Goal: Information Seeking & Learning: Check status

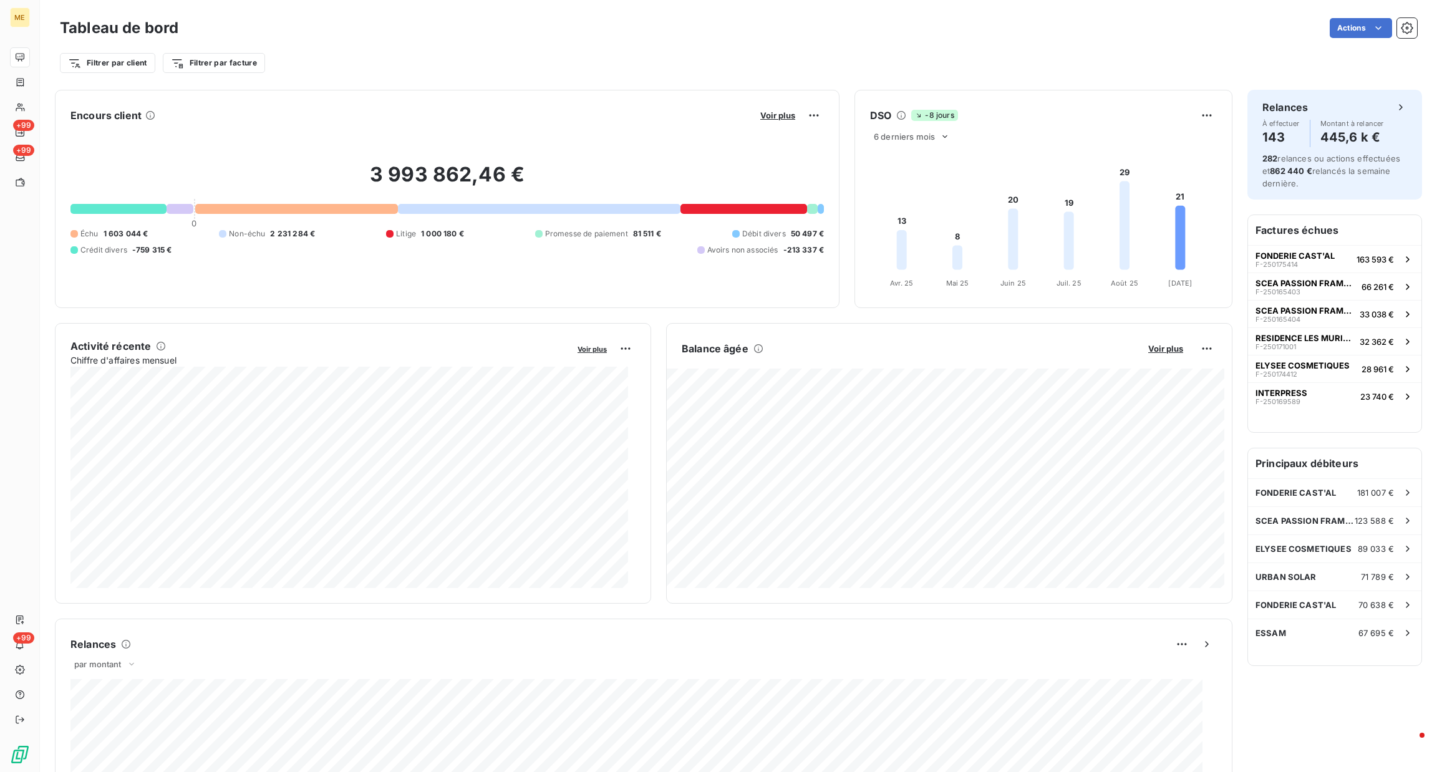
click at [756, 108] on div "Voir plus" at bounding box center [789, 115] width 67 height 20
click at [766, 117] on span "Voir plus" at bounding box center [777, 115] width 35 height 10
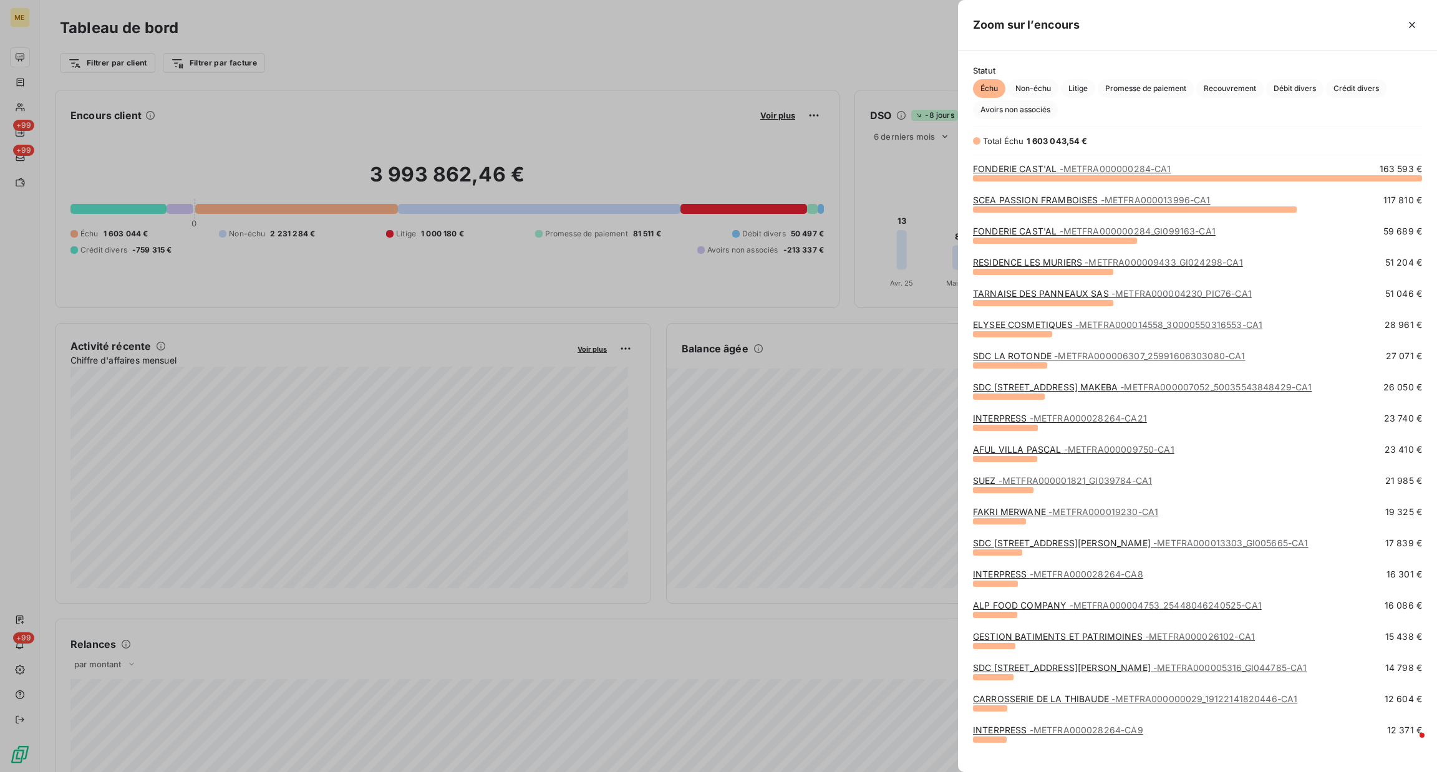
scroll to position [580, 465]
click at [1094, 87] on span "Litige" at bounding box center [1078, 88] width 34 height 19
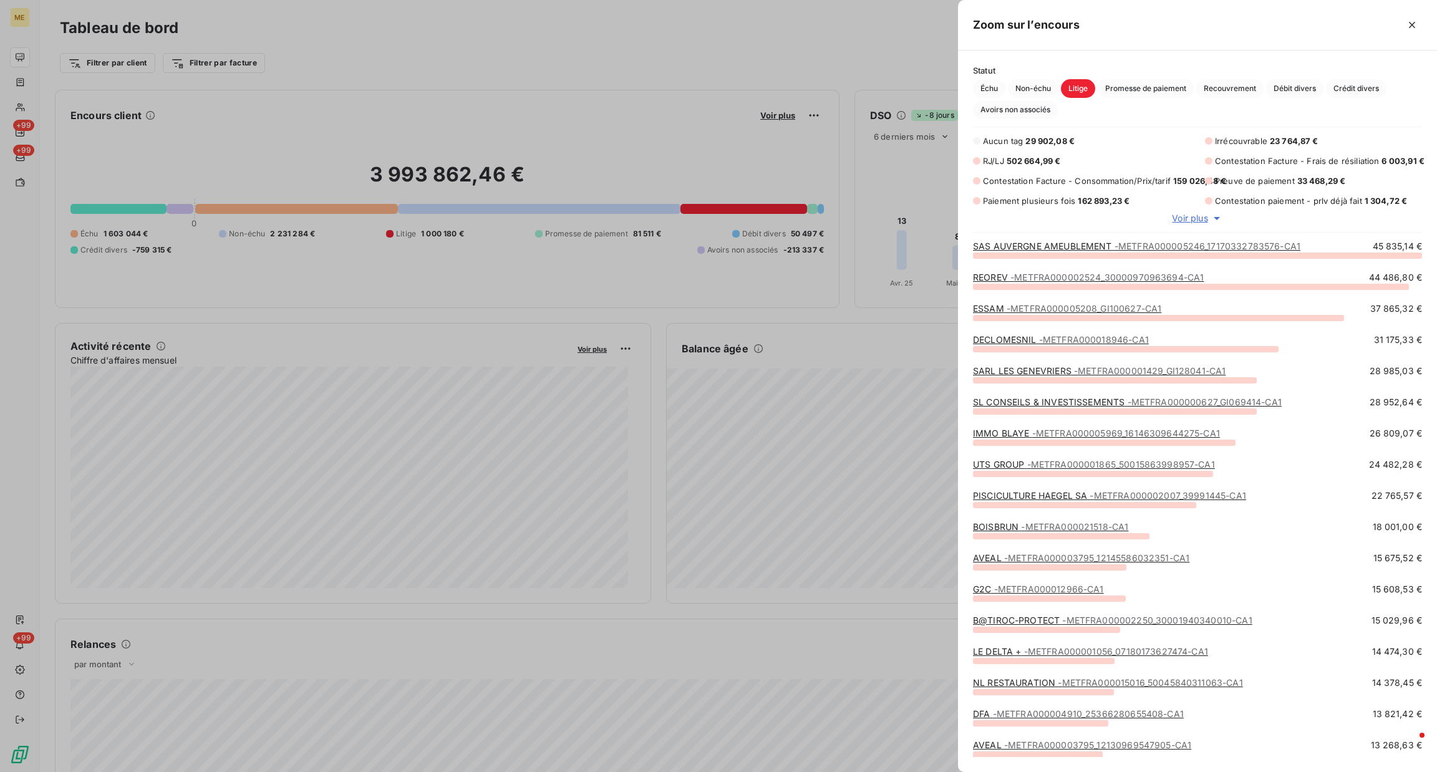
scroll to position [503, 465]
click at [1195, 218] on span "Voir plus" at bounding box center [1190, 218] width 36 height 12
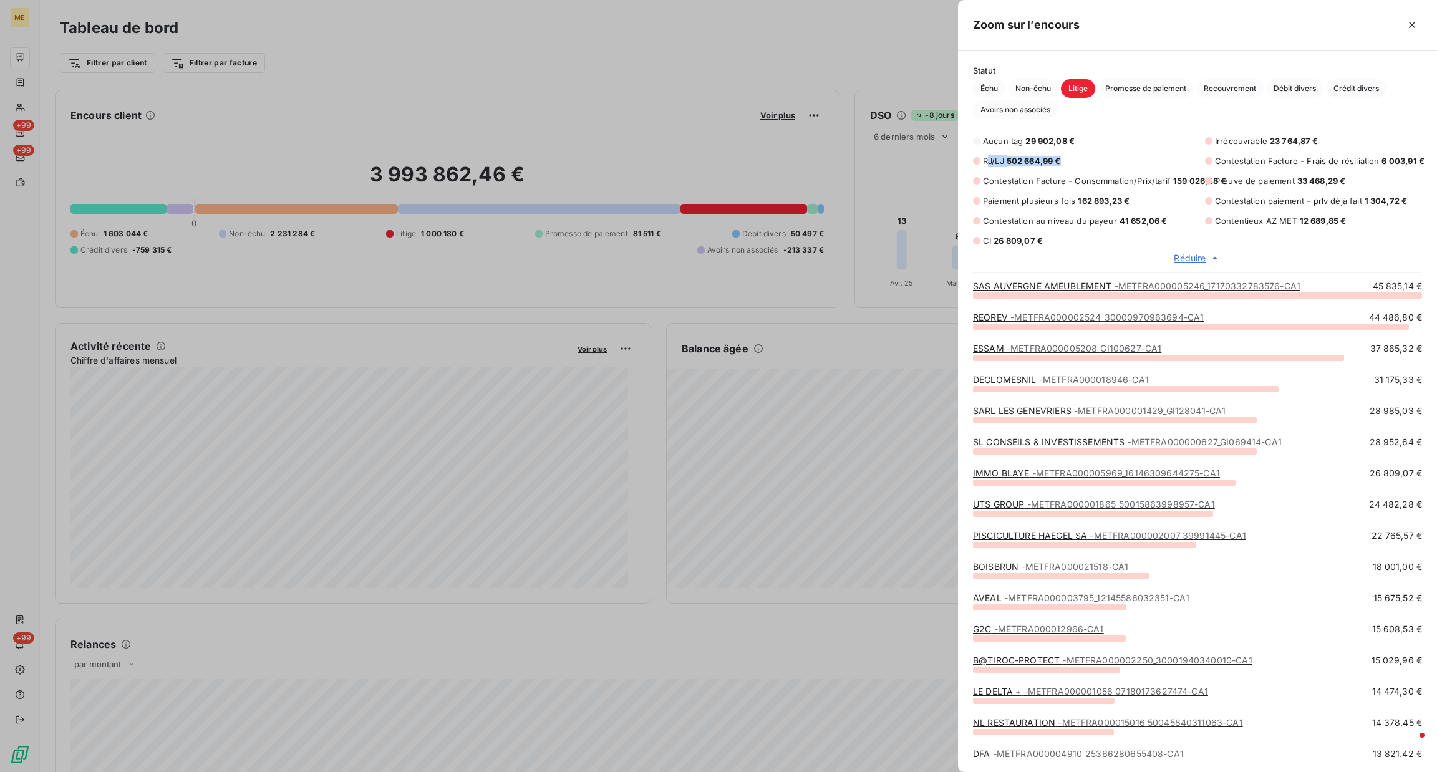
drag, startPoint x: 989, startPoint y: 158, endPoint x: 1119, endPoint y: 165, distance: 130.5
click at [1133, 160] on div "RJ/LJ 502 664,99 €" at bounding box center [1081, 161] width 217 height 12
click at [1090, 170] on div "Aucun tag 29 902,08 € Irrécouvrable 23 764,87 € RJ/LJ 502 664,99 € Contestation…" at bounding box center [1197, 191] width 449 height 112
drag, startPoint x: 985, startPoint y: 164, endPoint x: 1063, endPoint y: 164, distance: 77.9
click at [1063, 164] on div "RJ/LJ 502 664,99 €" at bounding box center [1081, 161] width 217 height 12
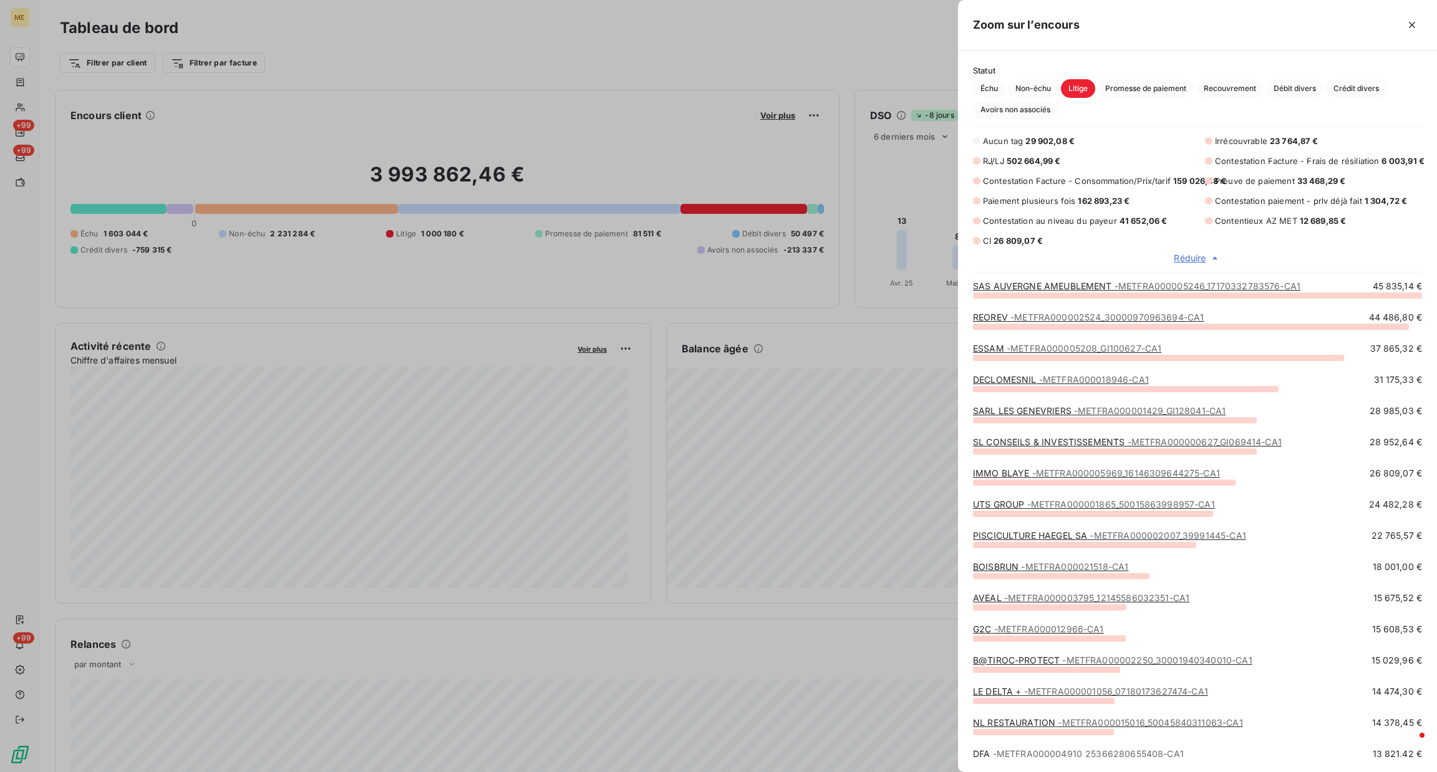
click at [1114, 191] on div "Aucun tag 29 902,08 € Irrécouvrable 23 764,87 € RJ/LJ 502 664,99 € Contestation…" at bounding box center [1197, 191] width 449 height 112
drag, startPoint x: 1068, startPoint y: 203, endPoint x: 1142, endPoint y: 204, distance: 74.2
click at [1142, 204] on div "Paiement plusieurs fois 162 893,23 €" at bounding box center [1081, 201] width 217 height 12
click at [1164, 207] on div "Aucun tag 29 902,08 € Irrécouvrable 23 764,87 € RJ/LJ 502 664,99 € Contestation…" at bounding box center [1197, 191] width 449 height 112
drag, startPoint x: 1174, startPoint y: 185, endPoint x: 1217, endPoint y: 184, distance: 43.0
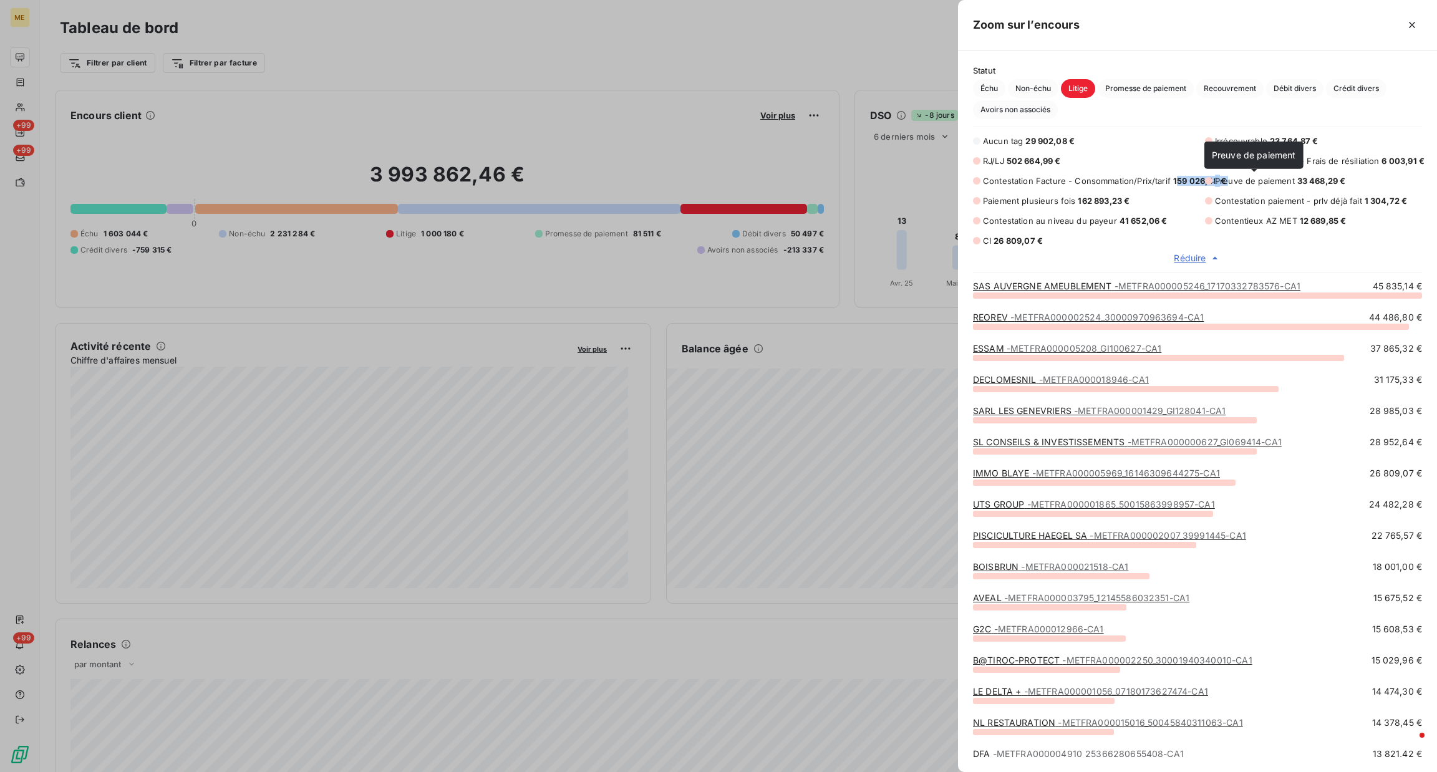
click at [1217, 184] on div "Aucun tag 29 902,08 € Irrécouvrable 23 764,87 € RJ/LJ 502 664,99 € Contestation…" at bounding box center [1197, 191] width 449 height 112
click at [1198, 252] on span "Réduire" at bounding box center [1189, 258] width 32 height 12
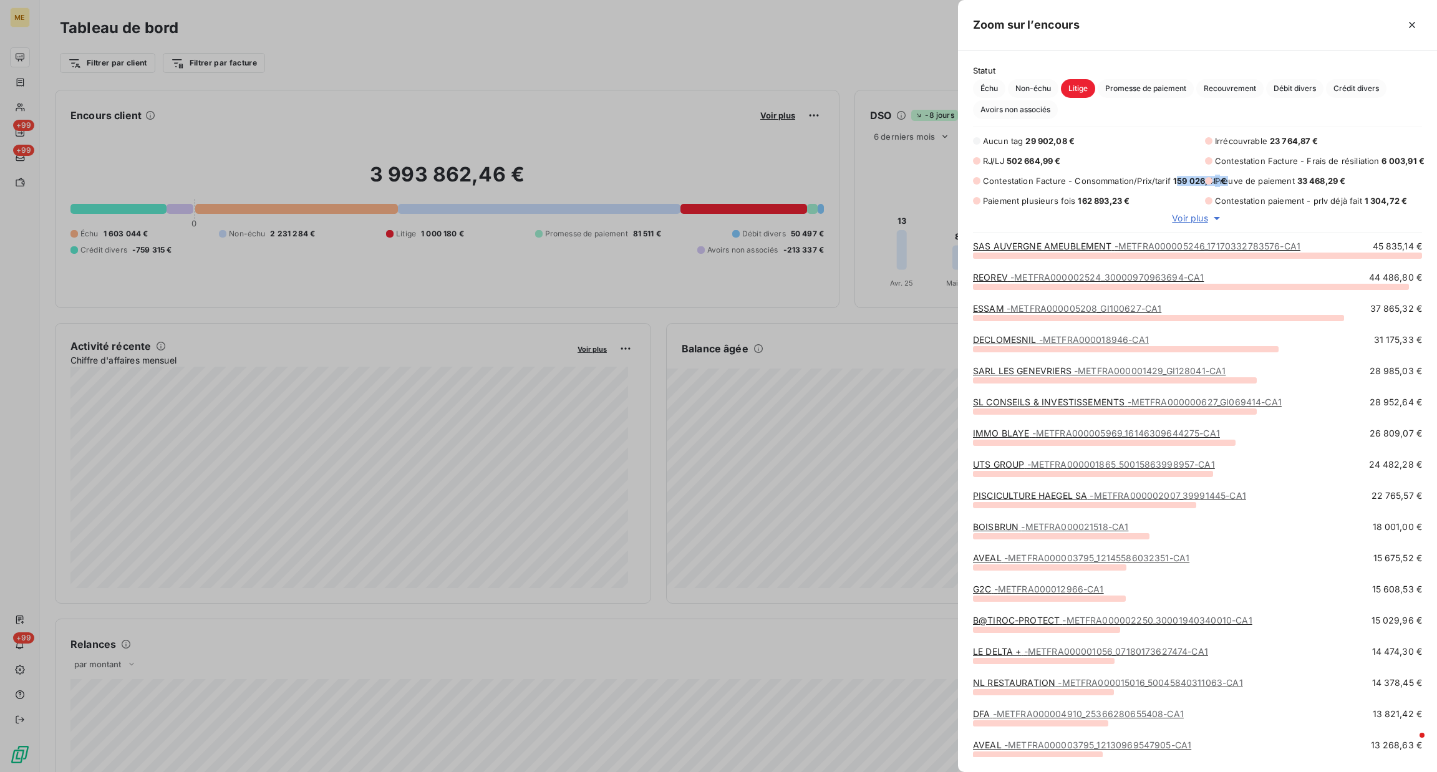
scroll to position [503, 465]
click at [1191, 219] on span "Voir plus" at bounding box center [1190, 218] width 36 height 12
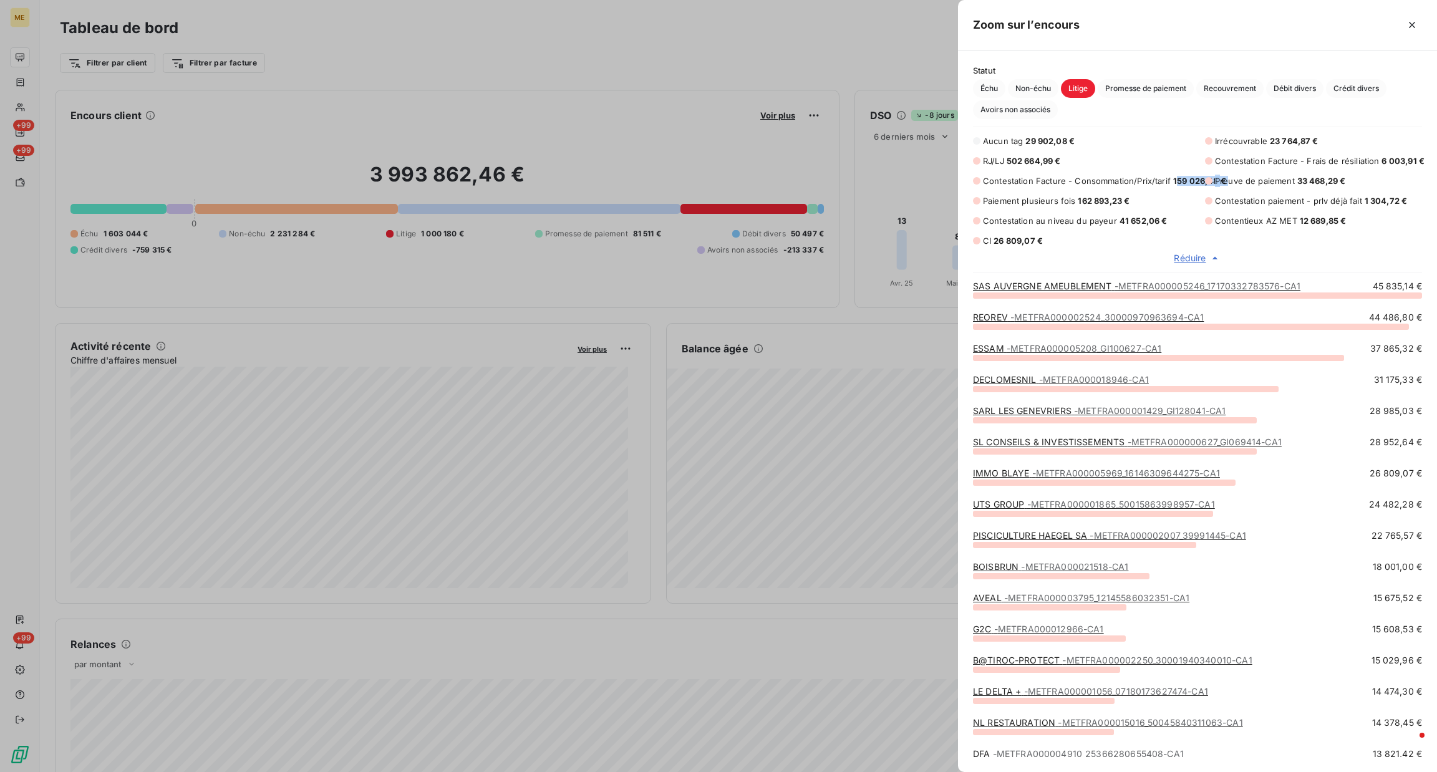
scroll to position [14, 14]
click at [1409, 27] on icon "button" at bounding box center [1411, 25] width 6 height 6
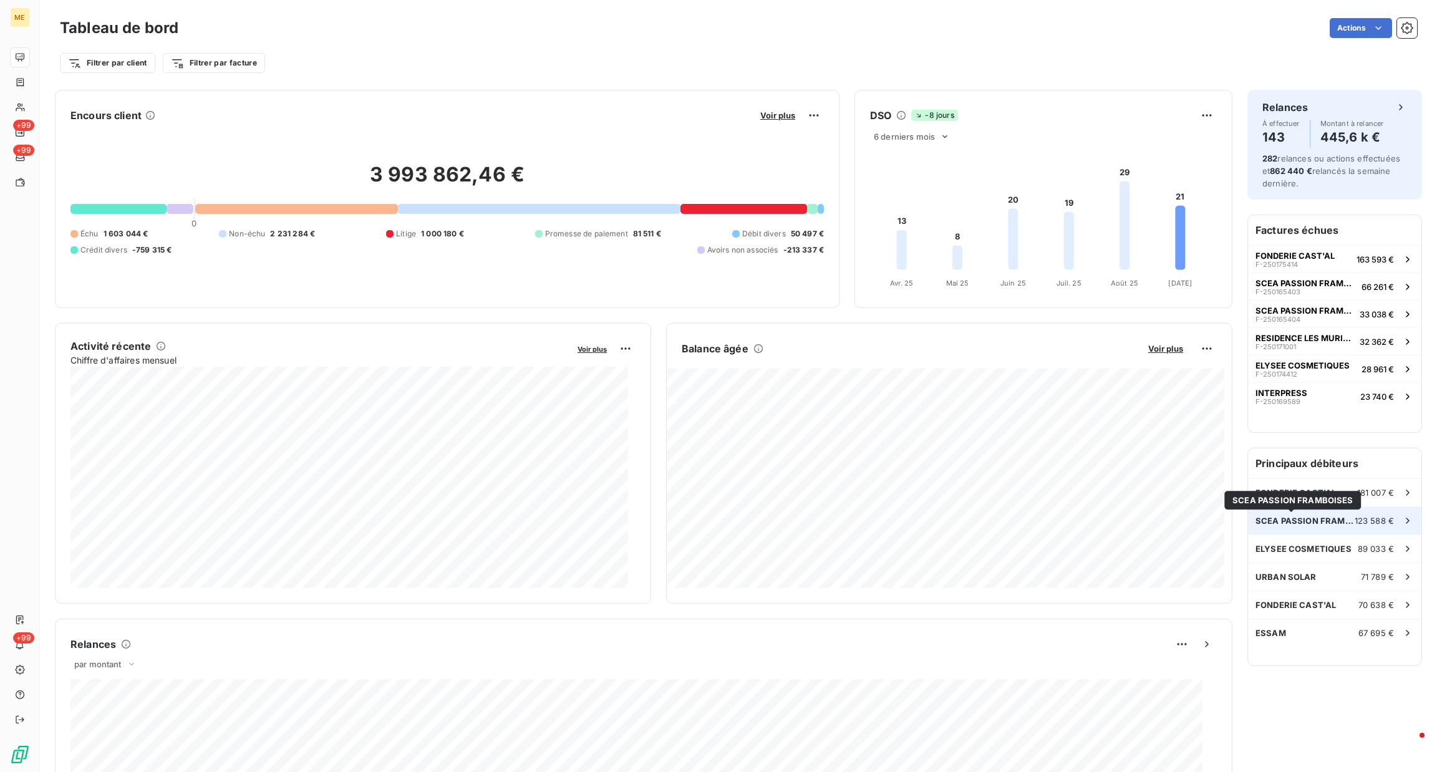
click at [1311, 520] on span "SCEA PASSION FRAMBOISES" at bounding box center [1304, 521] width 99 height 10
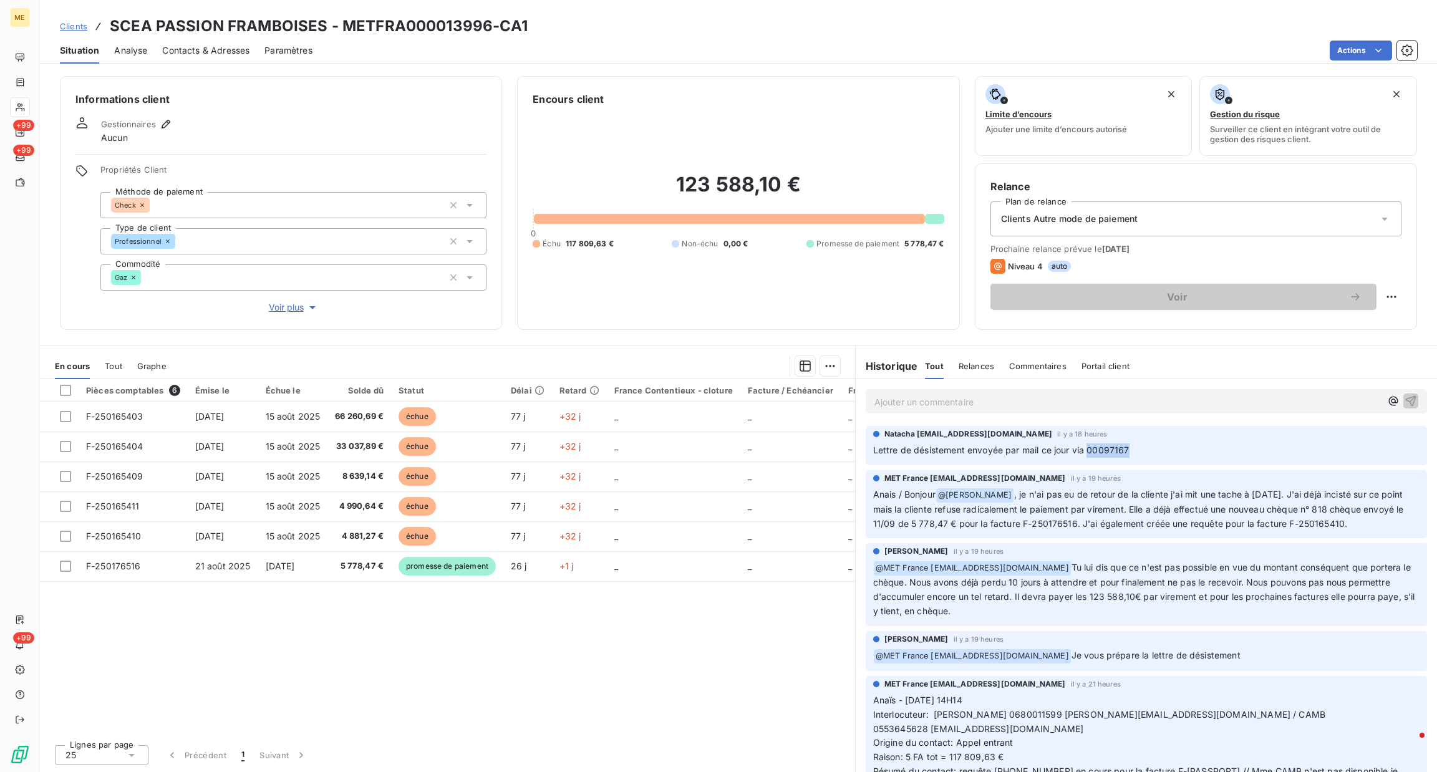
drag, startPoint x: 1087, startPoint y: 450, endPoint x: 1172, endPoint y: 453, distance: 84.8
click at [1172, 453] on p "Lettre de désistement envoyée par mail ce jour via 00097167" at bounding box center [1146, 450] width 546 height 14
copy span "00097167"
click at [142, 52] on span "Analyse" at bounding box center [130, 50] width 33 height 12
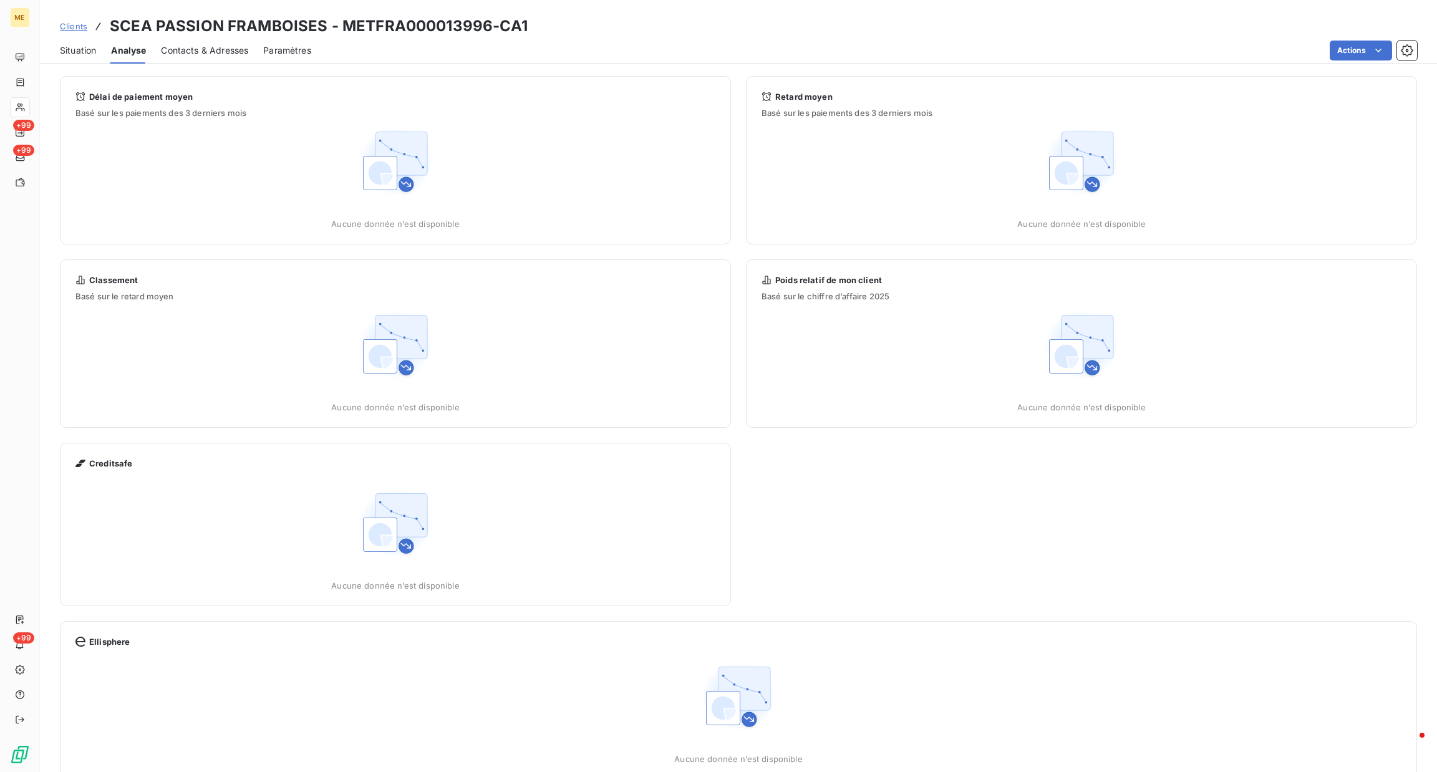
click at [213, 52] on span "Contacts & Adresses" at bounding box center [204, 50] width 87 height 12
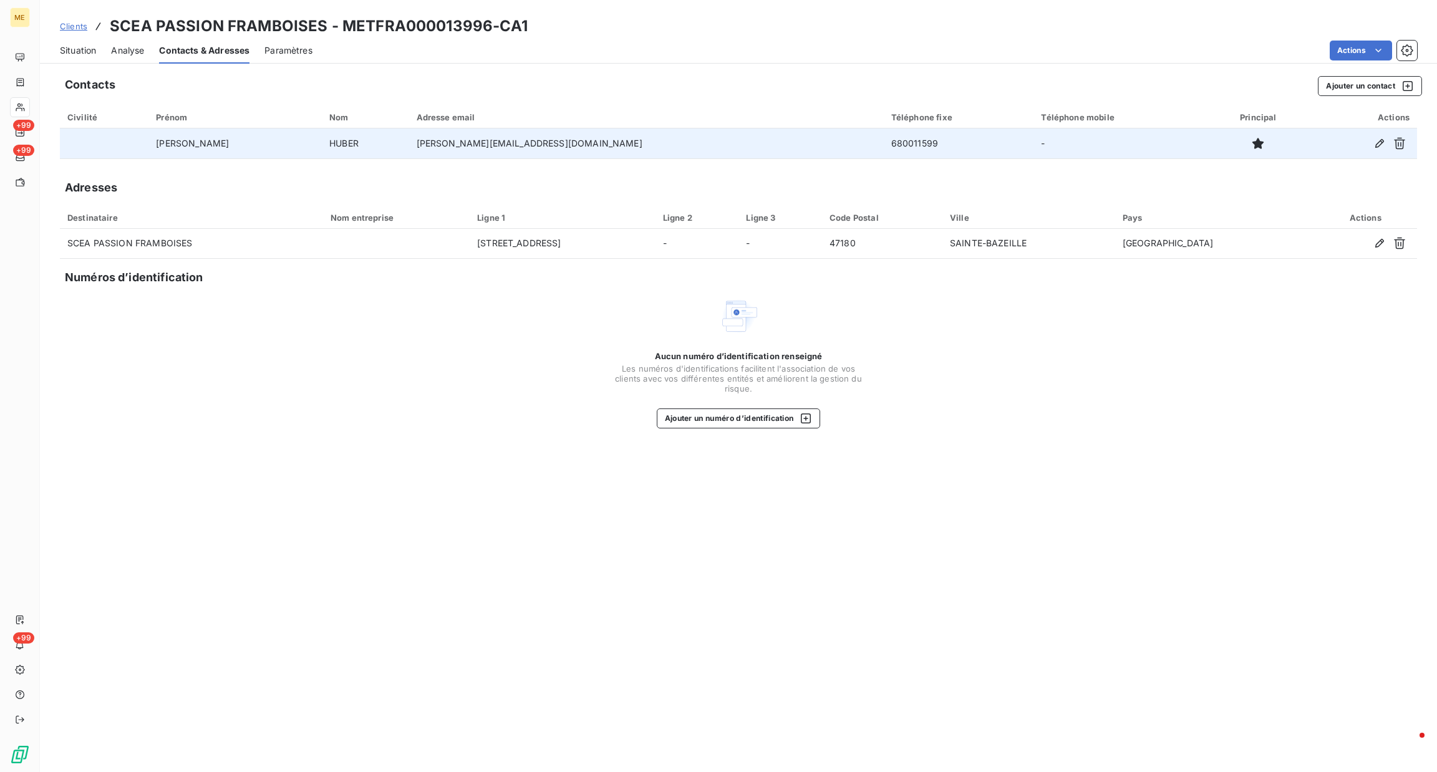
click at [366, 149] on td "HUBER" at bounding box center [365, 143] width 87 height 30
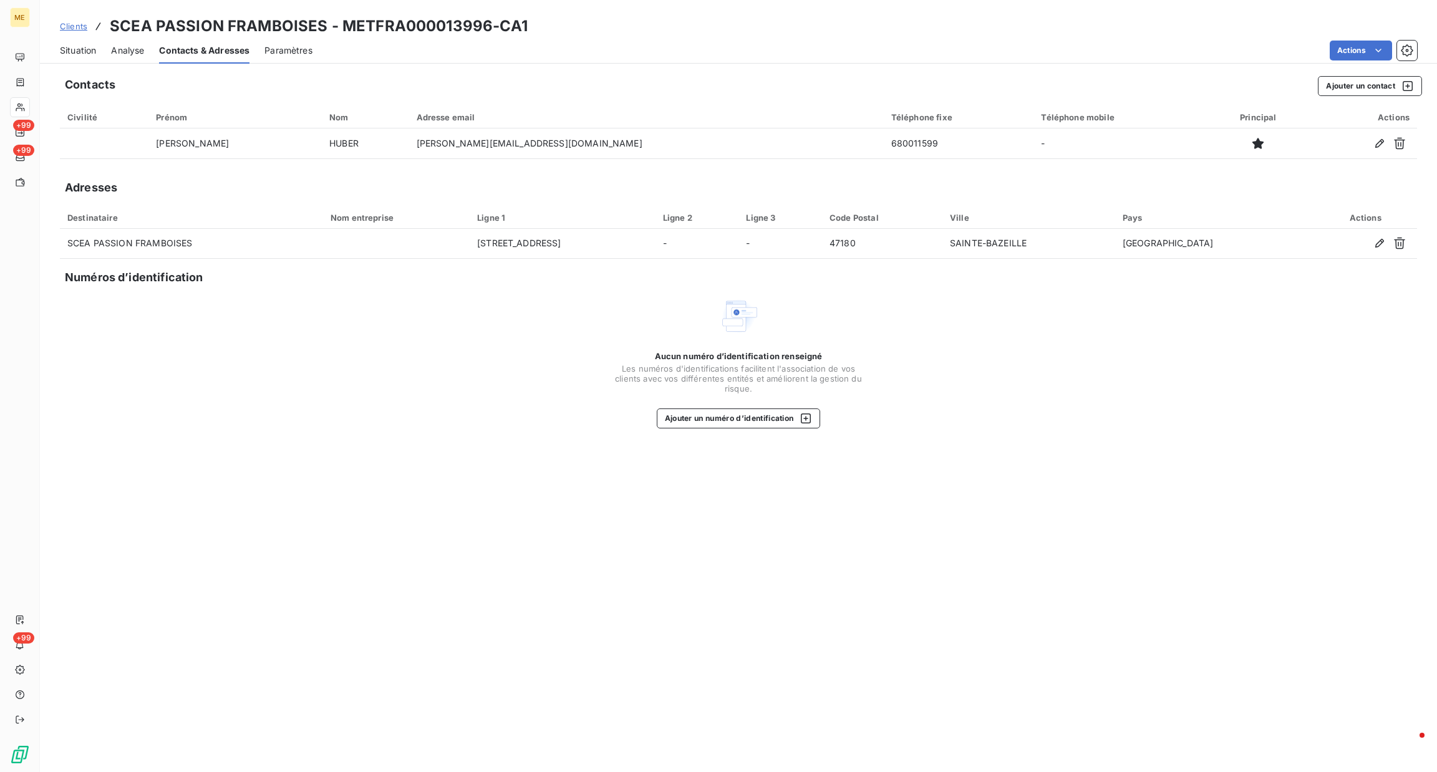
click at [100, 52] on div "Situation Analyse Contacts & Adresses Paramètres Actions" at bounding box center [738, 50] width 1397 height 26
click at [93, 50] on span "Situation" at bounding box center [78, 50] width 36 height 12
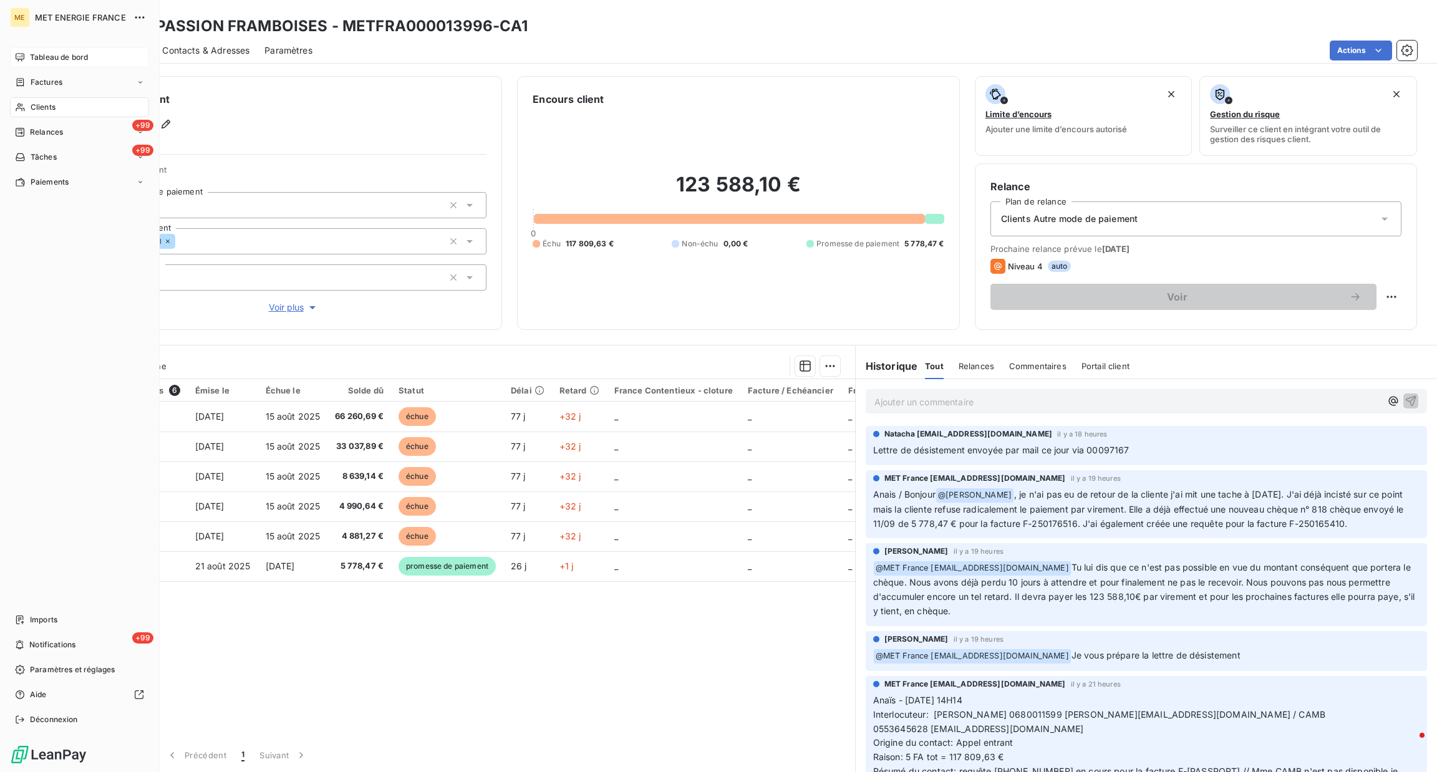
click at [24, 56] on icon at bounding box center [20, 57] width 9 height 8
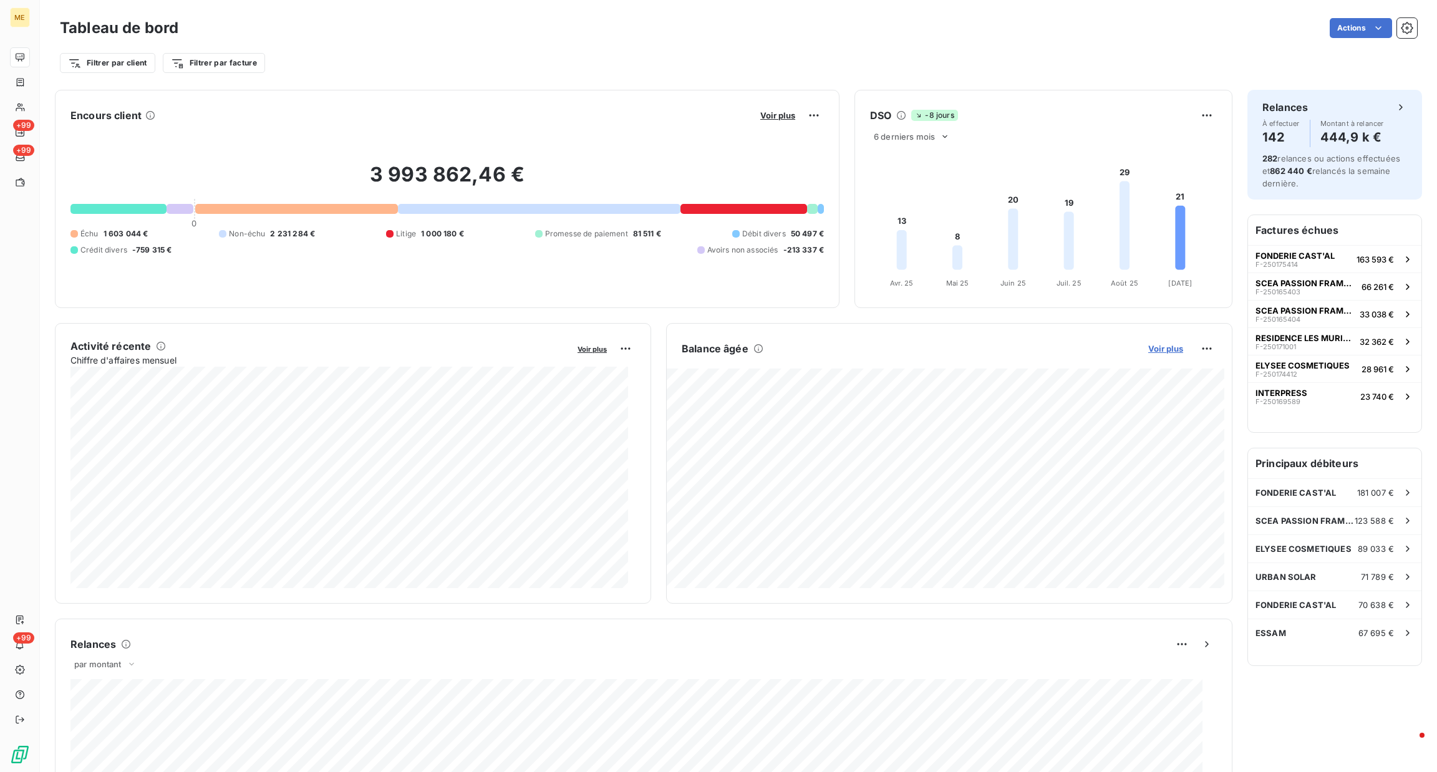
click at [1158, 351] on span "Voir plus" at bounding box center [1165, 349] width 35 height 10
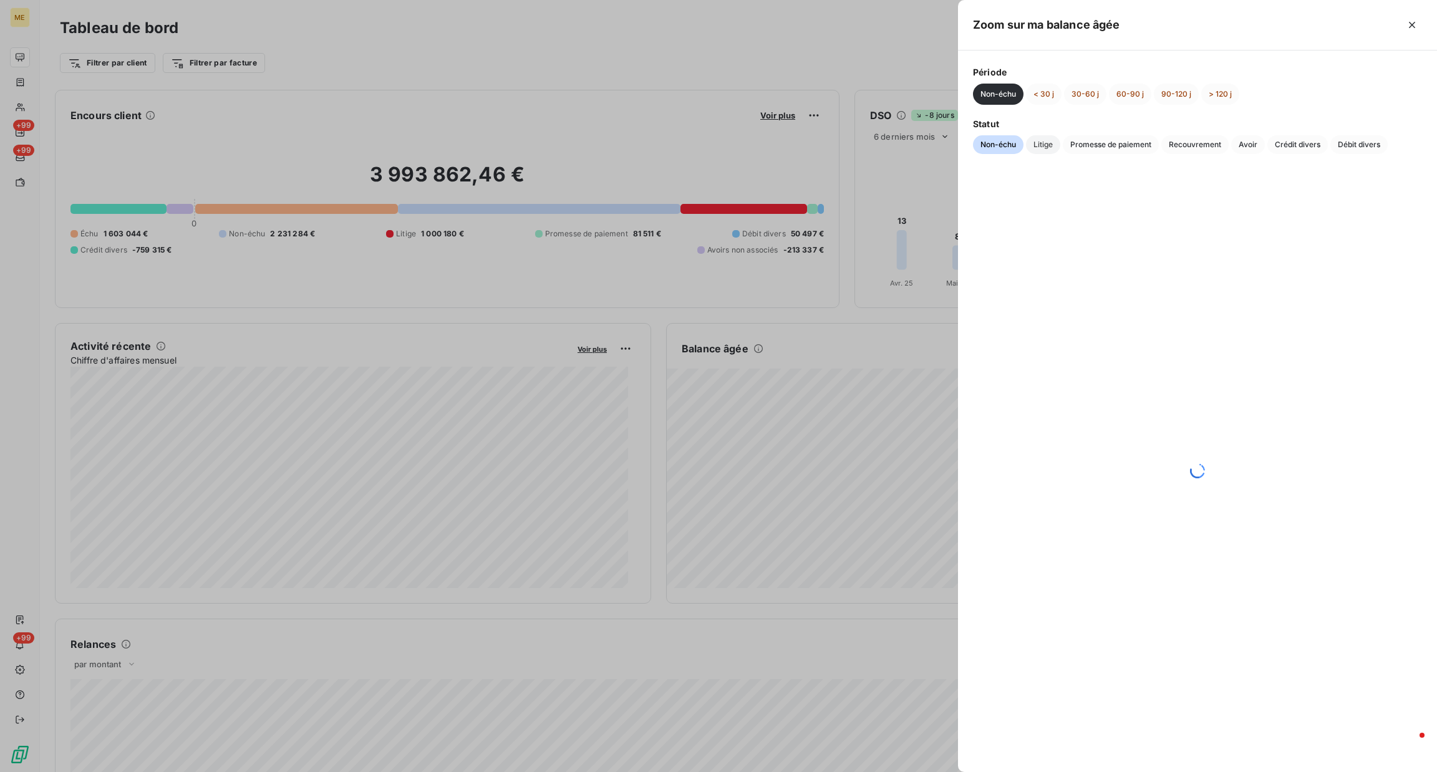
click at [1052, 153] on span "Litige" at bounding box center [1043, 144] width 34 height 19
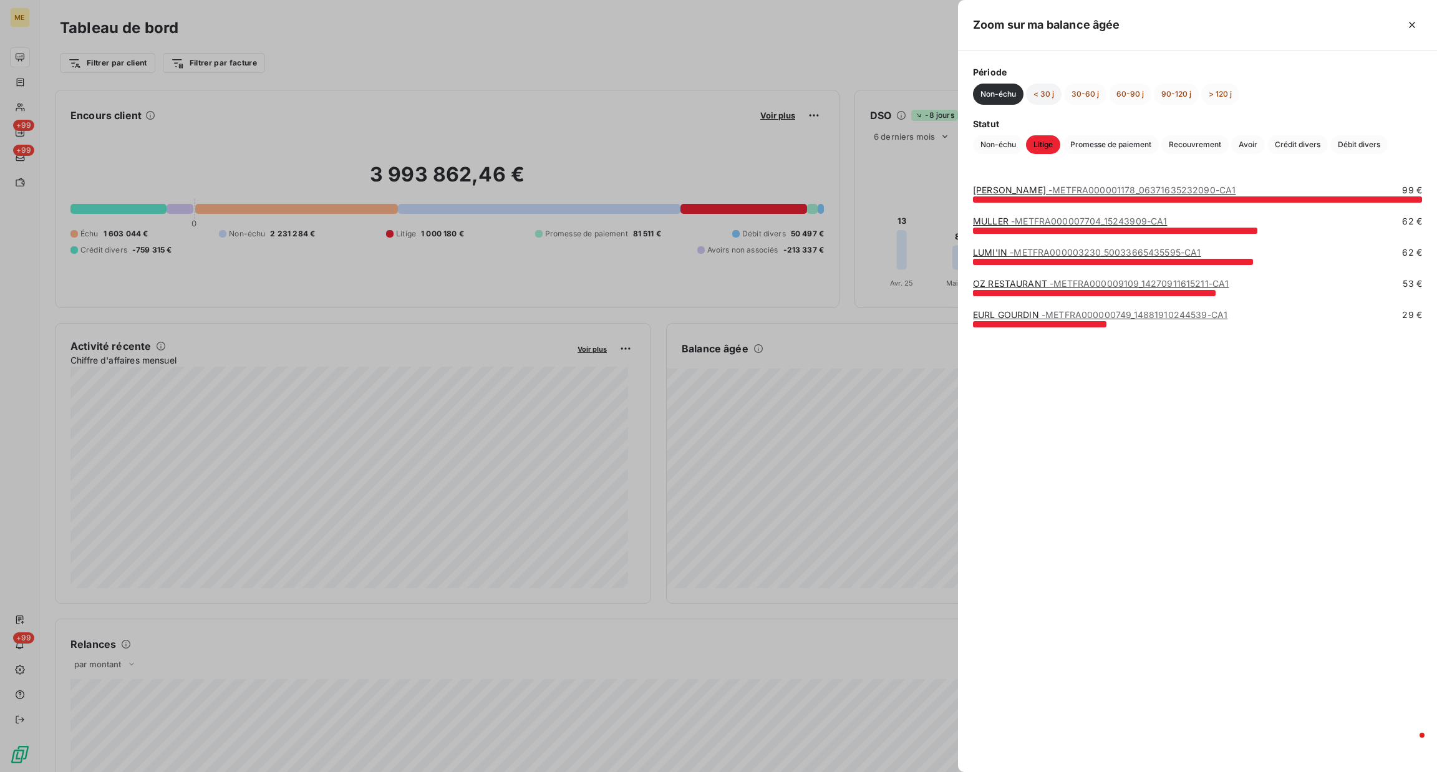
click at [1029, 87] on button "< 30 j" at bounding box center [1044, 94] width 36 height 21
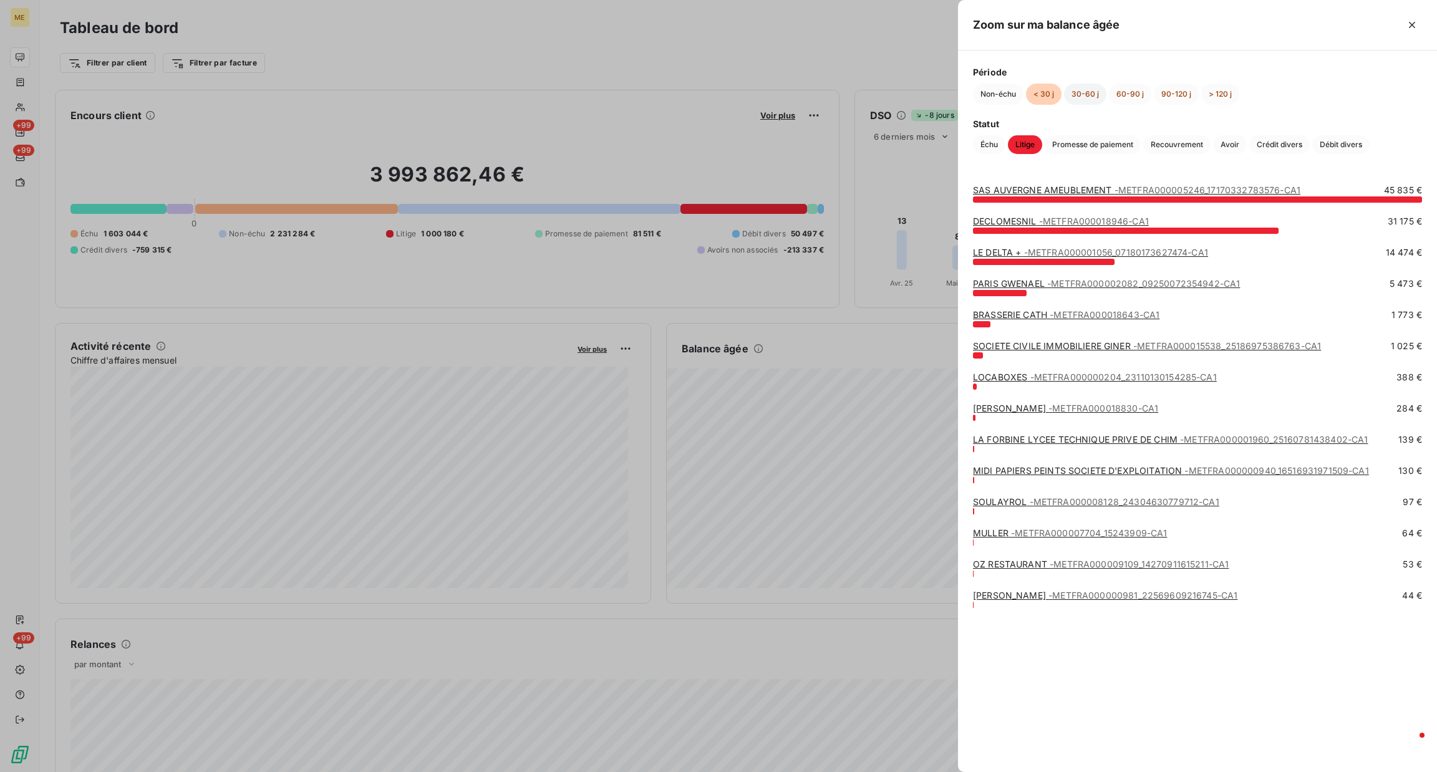
click at [1097, 90] on button "30-60 j" at bounding box center [1085, 94] width 42 height 21
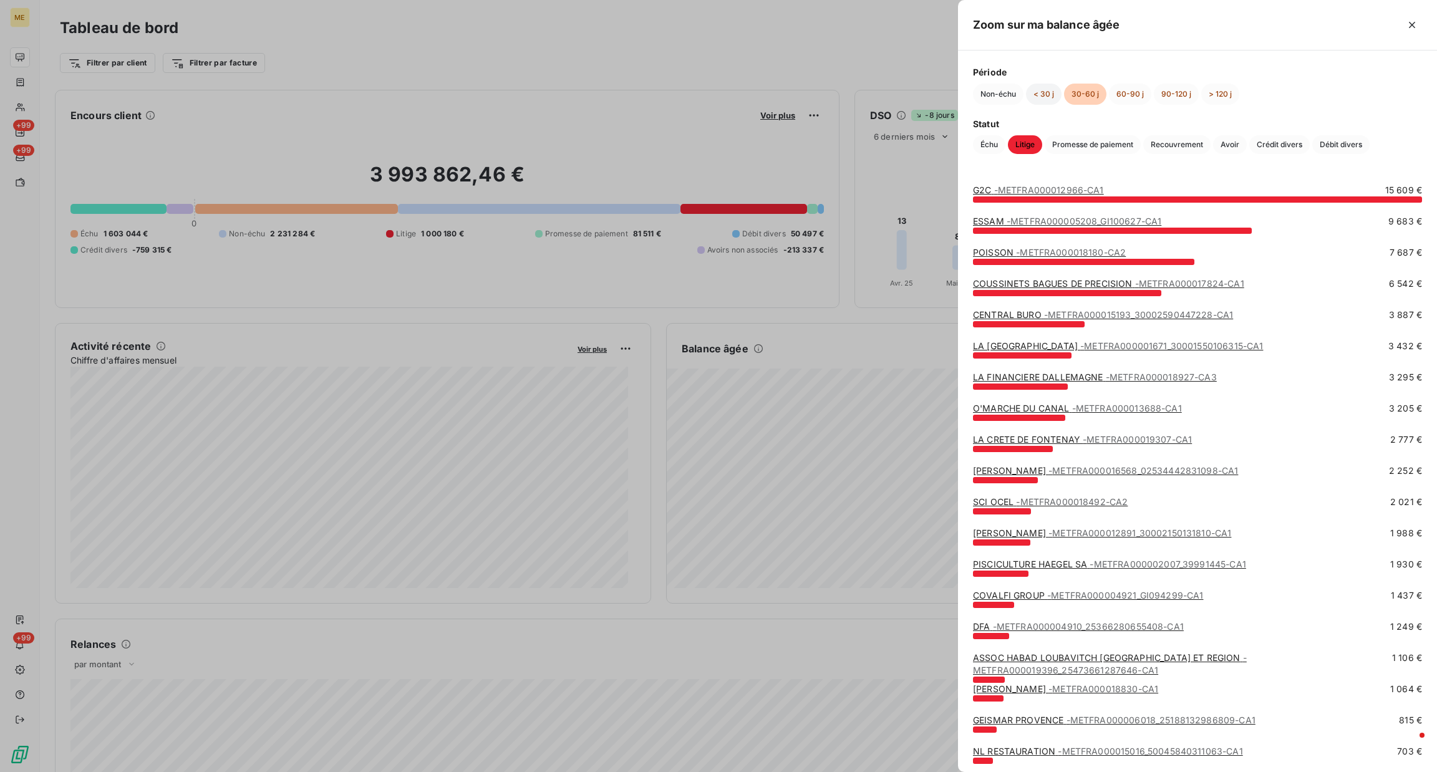
click at [1039, 87] on button "< 30 j" at bounding box center [1044, 94] width 36 height 21
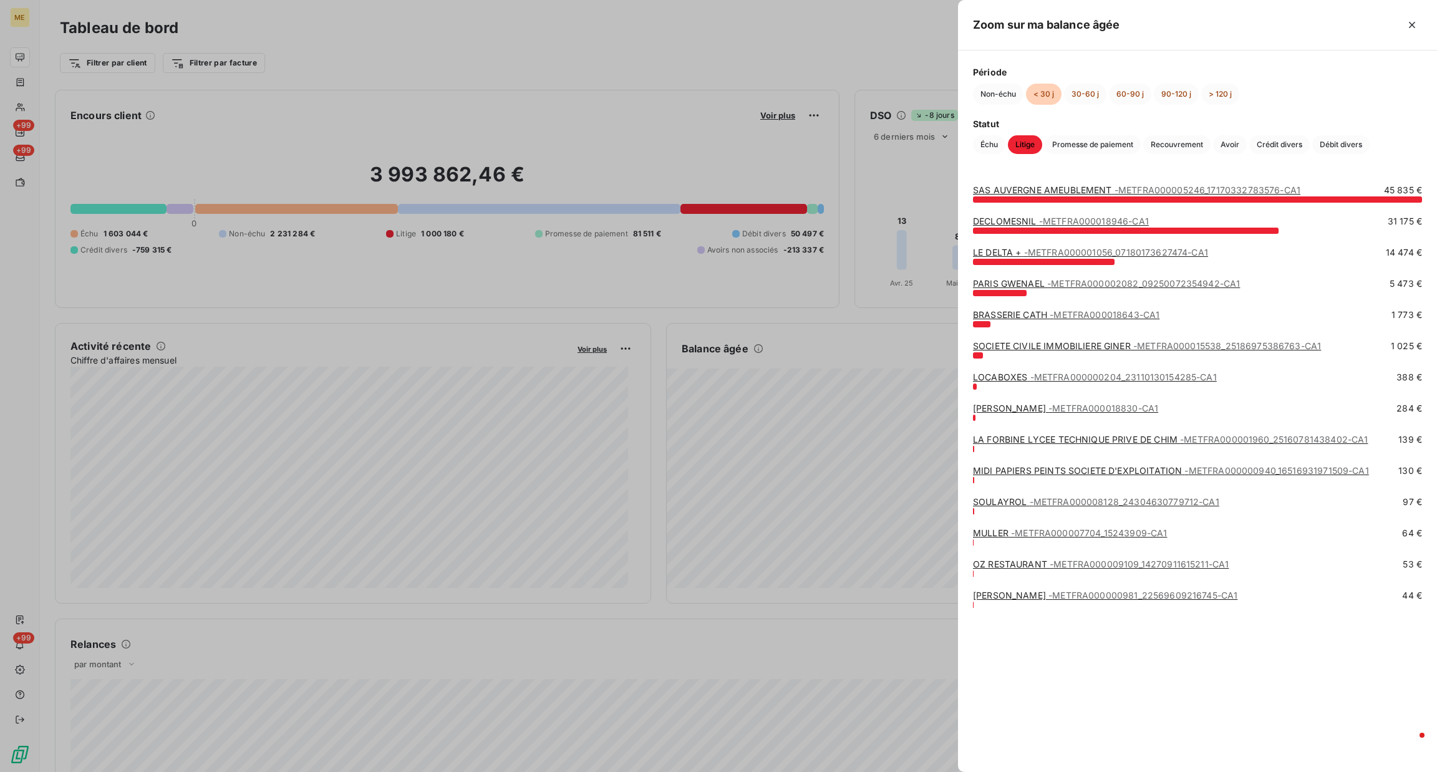
click at [1075, 228] on div "DECLOMESNIL - METFRA000018946-CA1" at bounding box center [1061, 221] width 176 height 12
click at [1064, 221] on span "- METFRA000018946-CA1" at bounding box center [1094, 221] width 110 height 11
